Goal: Communication & Community: Answer question/provide support

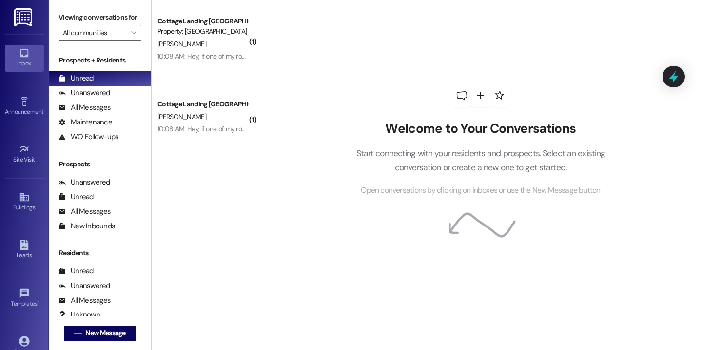
click at [299, 64] on div "Welcome to Your Conversations Start connecting with your residents and prospect…" at bounding box center [480, 175] width 443 height 350
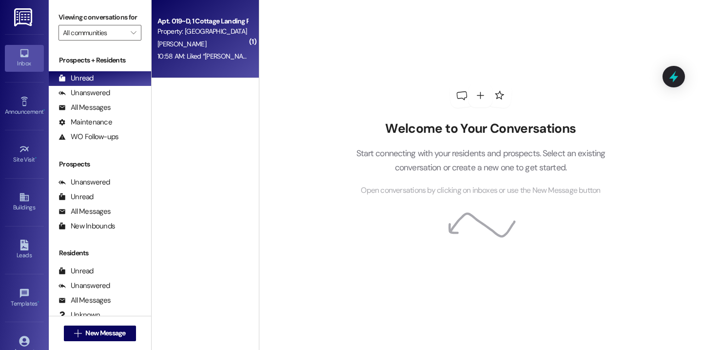
click at [229, 27] on div "Property: Cottage Landing Lafayette" at bounding box center [203, 31] width 90 height 10
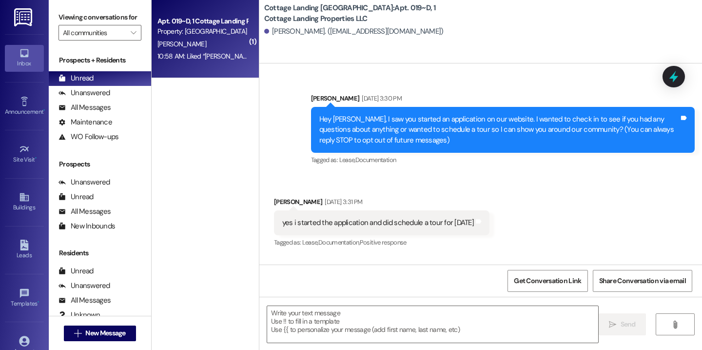
scroll to position [18816, 0]
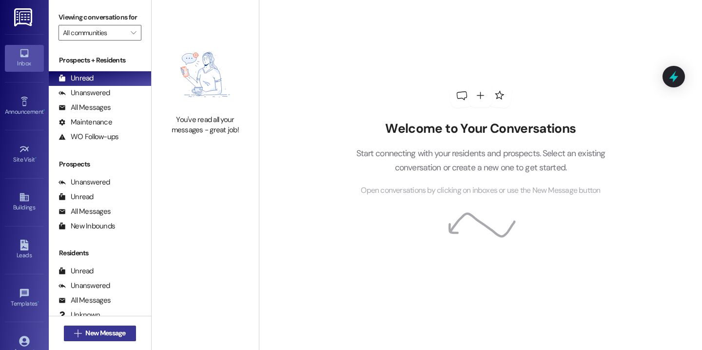
click at [120, 332] on span "New Message" at bounding box center [105, 333] width 40 height 10
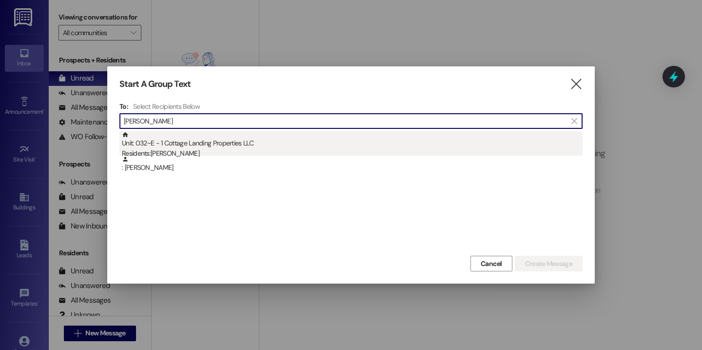
type input "juric"
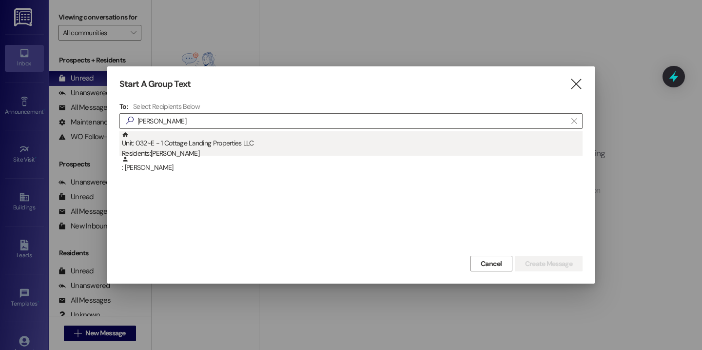
click at [205, 147] on div "Unit: 032~E - 1 Cottage Landing Properties LLC Residents: Anna Jurich" at bounding box center [352, 145] width 461 height 28
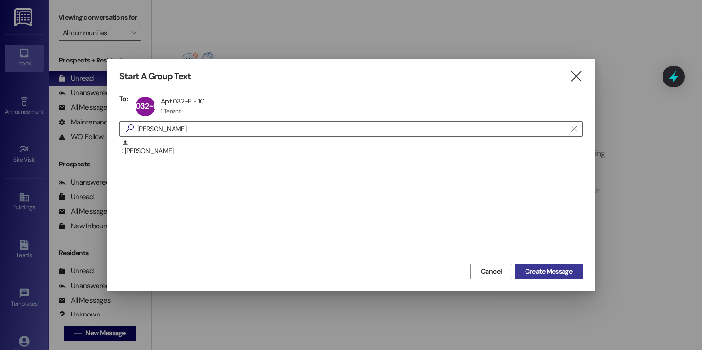
click at [536, 268] on span "Create Message" at bounding box center [548, 271] width 47 height 10
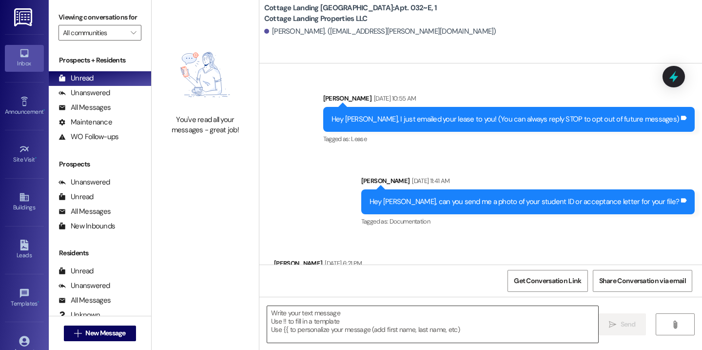
scroll to position [10097, 0]
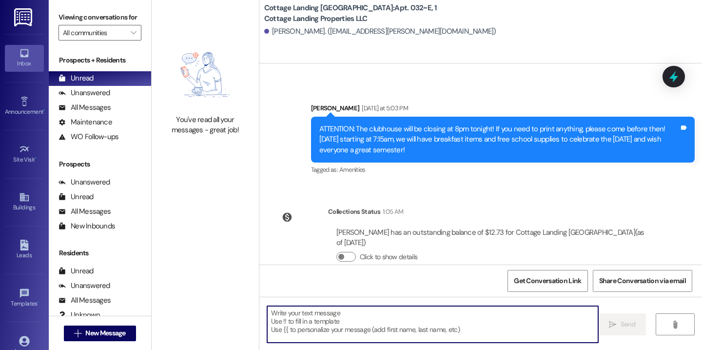
click at [368, 318] on textarea at bounding box center [432, 324] width 331 height 37
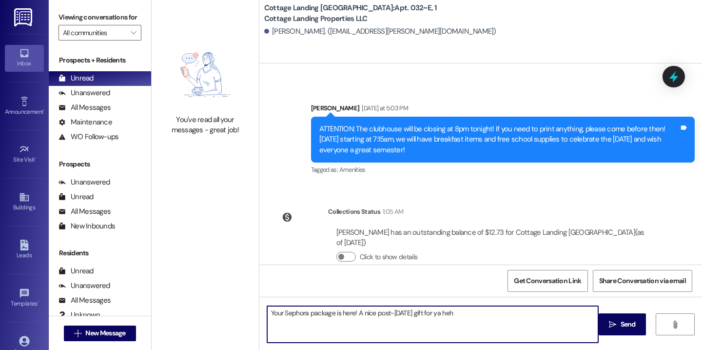
type textarea "Your Sephora package is here! A nice post-first day of school gift for ya hehe"
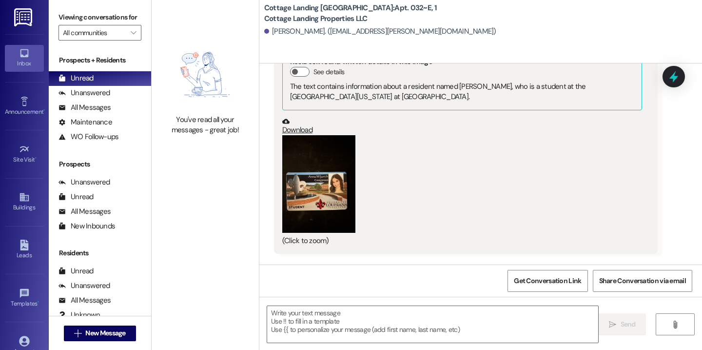
scroll to position [246, 0]
